Goal: Download file/media

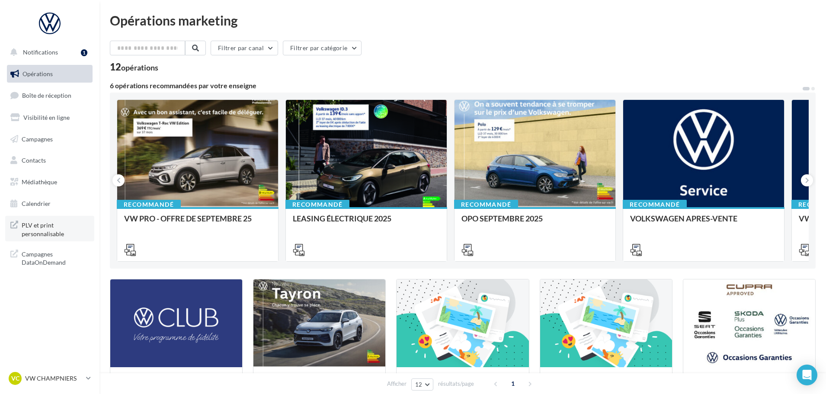
click at [38, 226] on span "PLV et print personnalisable" at bounding box center [55, 228] width 67 height 19
click at [65, 182] on link "Médiathèque" at bounding box center [49, 182] width 89 height 18
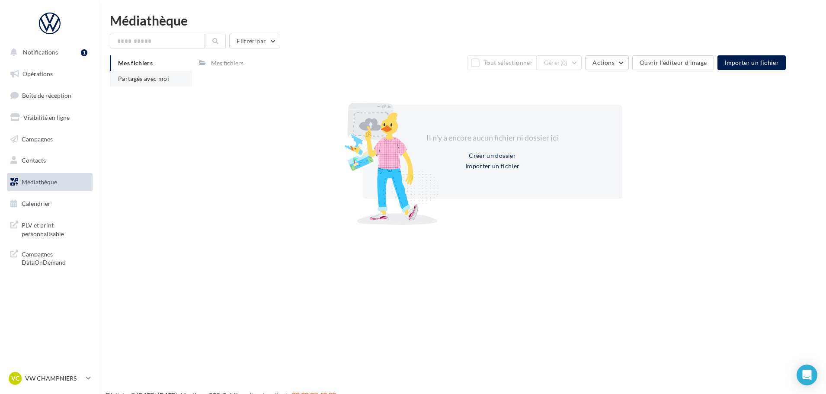
click at [145, 75] on span "Partagés avec moi" at bounding box center [143, 78] width 51 height 7
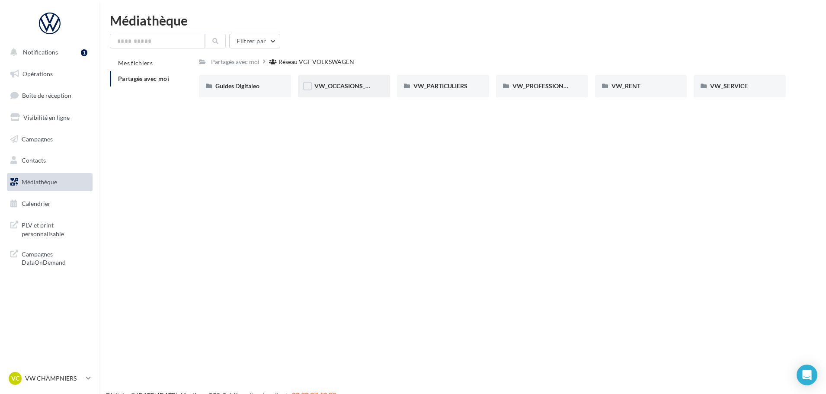
click at [327, 90] on div "VW_OCCASIONS_GARANTIES" at bounding box center [343, 86] width 59 height 9
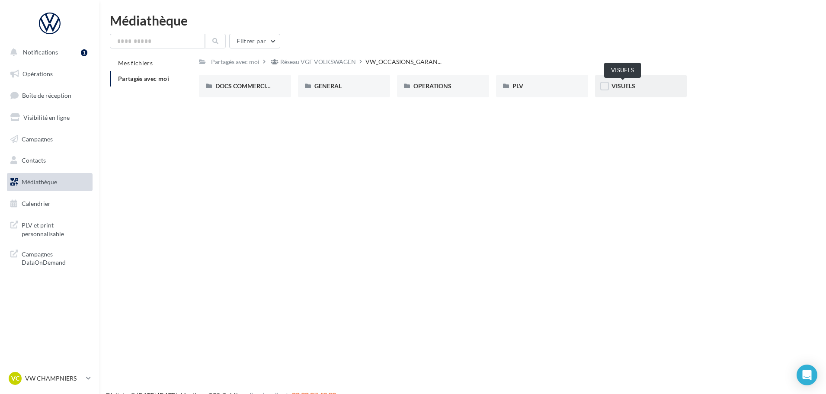
click at [635, 86] on span "VISUELS" at bounding box center [623, 85] width 24 height 7
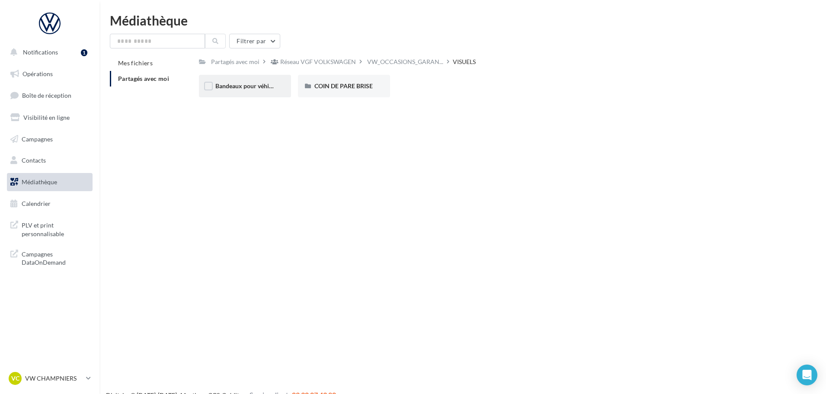
click at [254, 90] on div "Bandeaux pour véhicules en ligne" at bounding box center [244, 86] width 59 height 9
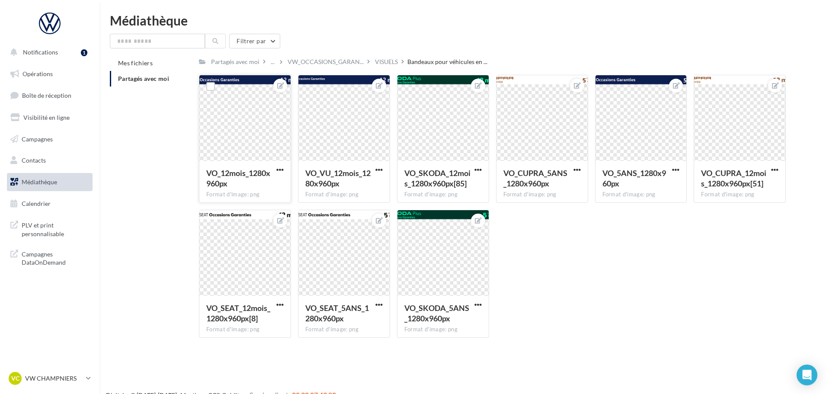
click at [261, 89] on div at bounding box center [244, 118] width 91 height 86
drag, startPoint x: 282, startPoint y: 169, endPoint x: 277, endPoint y: 175, distance: 7.0
click at [281, 169] on span "button" at bounding box center [279, 169] width 7 height 7
drag, startPoint x: 277, startPoint y: 175, endPoint x: 272, endPoint y: 207, distance: 32.3
click at [272, 207] on ul "Ouvrir l'éditeur d'image Télécharger Copier l'URL" at bounding box center [239, 209] width 91 height 67
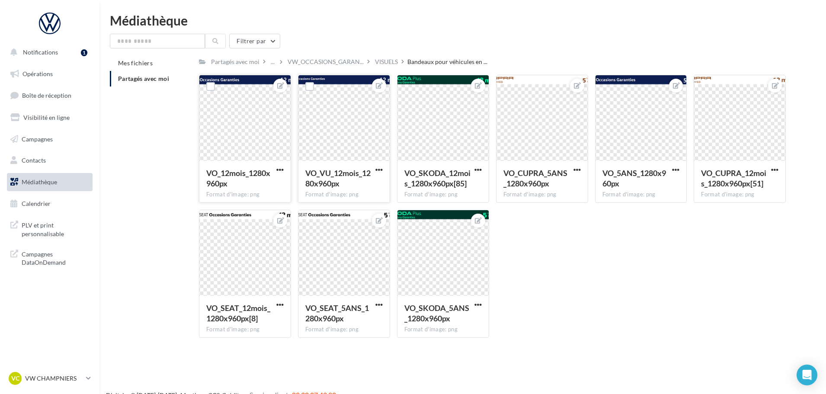
click at [366, 169] on span "VO_VU_12mois_1280x960px" at bounding box center [337, 178] width 65 height 20
click at [377, 169] on span "button" at bounding box center [378, 169] width 7 height 7
click at [357, 206] on button "Télécharger" at bounding box center [338, 209] width 91 height 22
click at [481, 169] on span "button" at bounding box center [477, 169] width 7 height 7
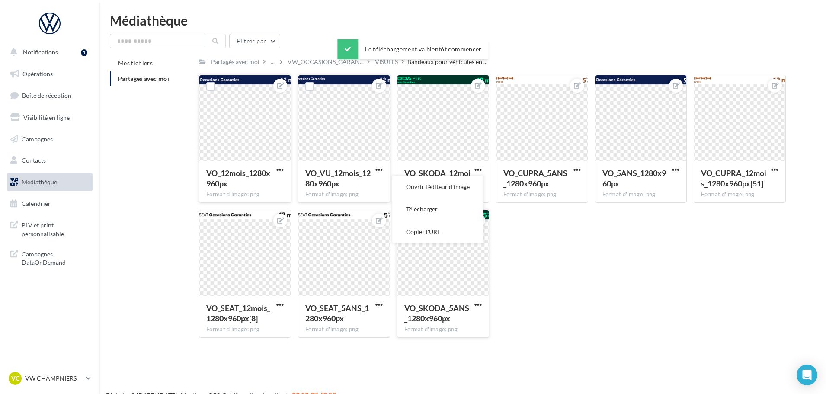
click at [459, 210] on button "Télécharger" at bounding box center [437, 209] width 91 height 22
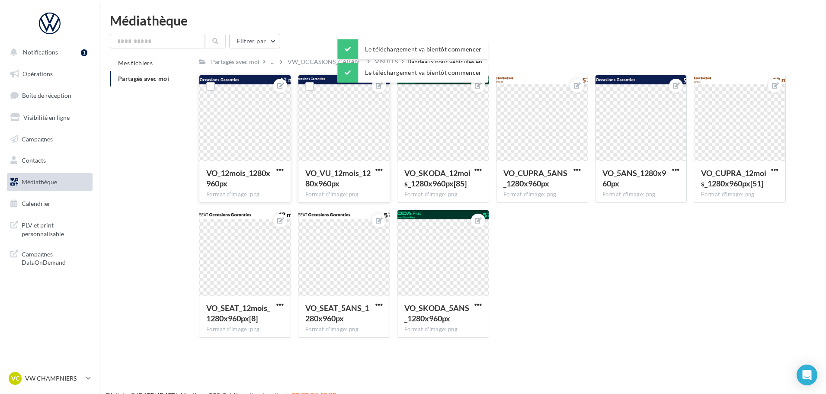
click at [588, 166] on div "VO_CUPRA_5ANS_1280x960px Format d'image: png VO_CUPRA_5ANS_1280x960px" at bounding box center [545, 139] width 99 height 128
click at [577, 169] on span "button" at bounding box center [576, 169] width 7 height 7
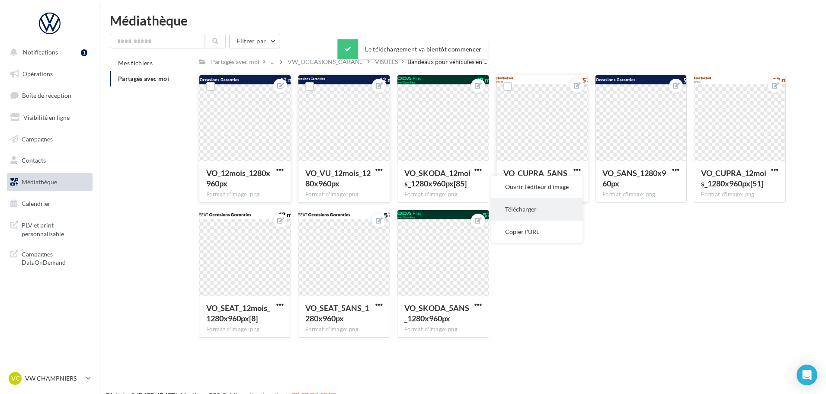
drag, startPoint x: 549, startPoint y: 220, endPoint x: 551, endPoint y: 207, distance: 14.1
click at [551, 207] on ul "Ouvrir l'éditeur d'image Télécharger Copier l'URL" at bounding box center [536, 209] width 91 height 67
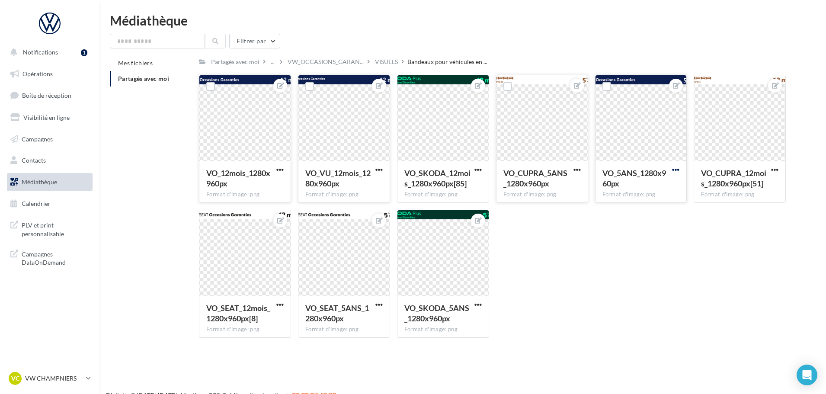
click at [672, 172] on span "button" at bounding box center [675, 169] width 7 height 7
click at [647, 210] on button "Télécharger" at bounding box center [635, 209] width 91 height 22
click at [772, 172] on span "button" at bounding box center [774, 169] width 7 height 7
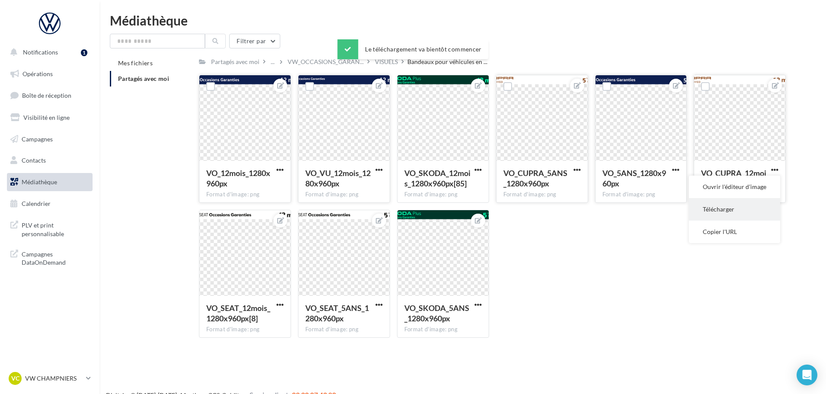
click at [750, 217] on button "Télécharger" at bounding box center [734, 209] width 91 height 22
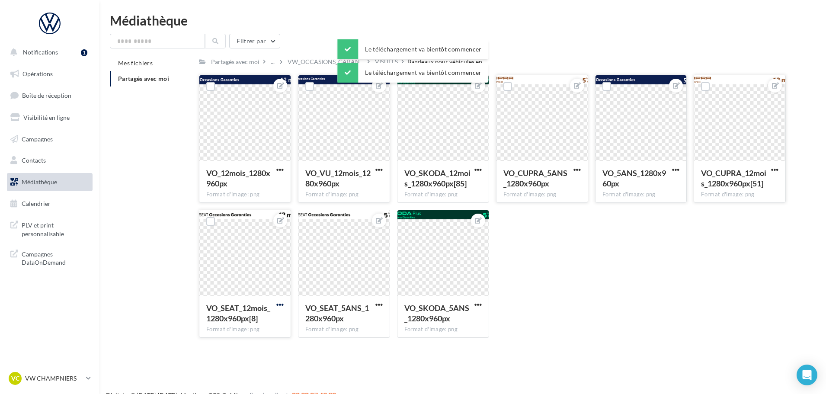
click at [280, 307] on span "button" at bounding box center [279, 304] width 7 height 7
click at [278, 347] on button "Télécharger" at bounding box center [239, 344] width 91 height 22
click at [373, 306] on button "button" at bounding box center [378, 305] width 11 height 9
click at [367, 345] on button "Télécharger" at bounding box center [338, 344] width 91 height 22
click at [482, 307] on button "button" at bounding box center [477, 305] width 11 height 9
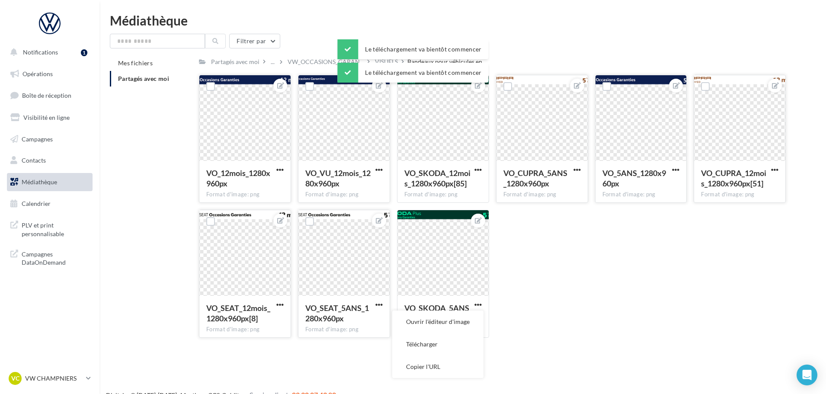
click at [444, 348] on button "Télécharger" at bounding box center [437, 344] width 91 height 22
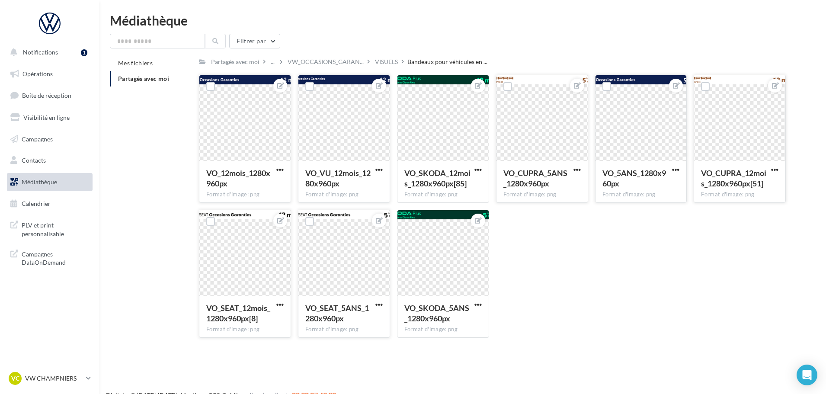
click at [643, 257] on div "VO_12mois_1280x960px Format d'image: png VO_12mois_1280x960px VO_VU_12mois_1280…" at bounding box center [496, 210] width 594 height 270
click at [379, 168] on span "button" at bounding box center [378, 169] width 7 height 7
click at [366, 202] on button "Télécharger" at bounding box center [338, 209] width 91 height 22
click at [276, 166] on span "button" at bounding box center [279, 169] width 7 height 7
click at [262, 203] on button "Télécharger" at bounding box center [239, 209] width 91 height 22
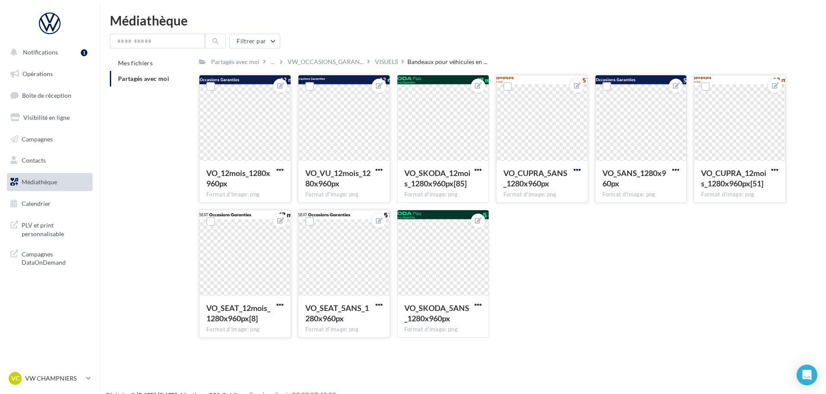
click at [573, 170] on span "button" at bounding box center [576, 169] width 7 height 7
drag, startPoint x: 548, startPoint y: 211, endPoint x: 611, endPoint y: 198, distance: 64.4
click at [548, 211] on button "Télécharger" at bounding box center [536, 209] width 91 height 22
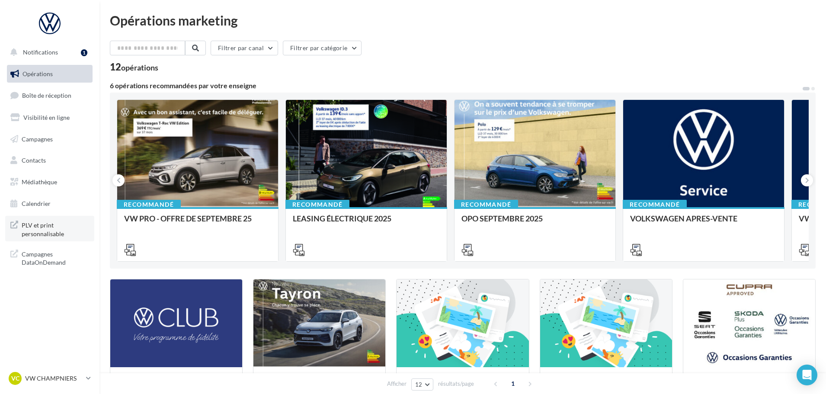
click at [48, 234] on span "PLV et print personnalisable" at bounding box center [55, 228] width 67 height 19
click at [60, 377] on p "VW CHAMPNIERS" at bounding box center [53, 378] width 57 height 9
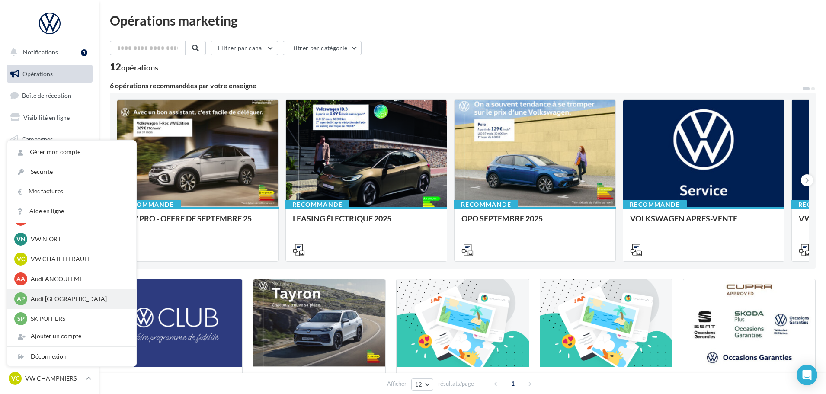
scroll to position [80, 0]
click at [96, 260] on p "VW CHATELLERAULT" at bounding box center [78, 256] width 95 height 9
